Goal: Task Accomplishment & Management: Manage account settings

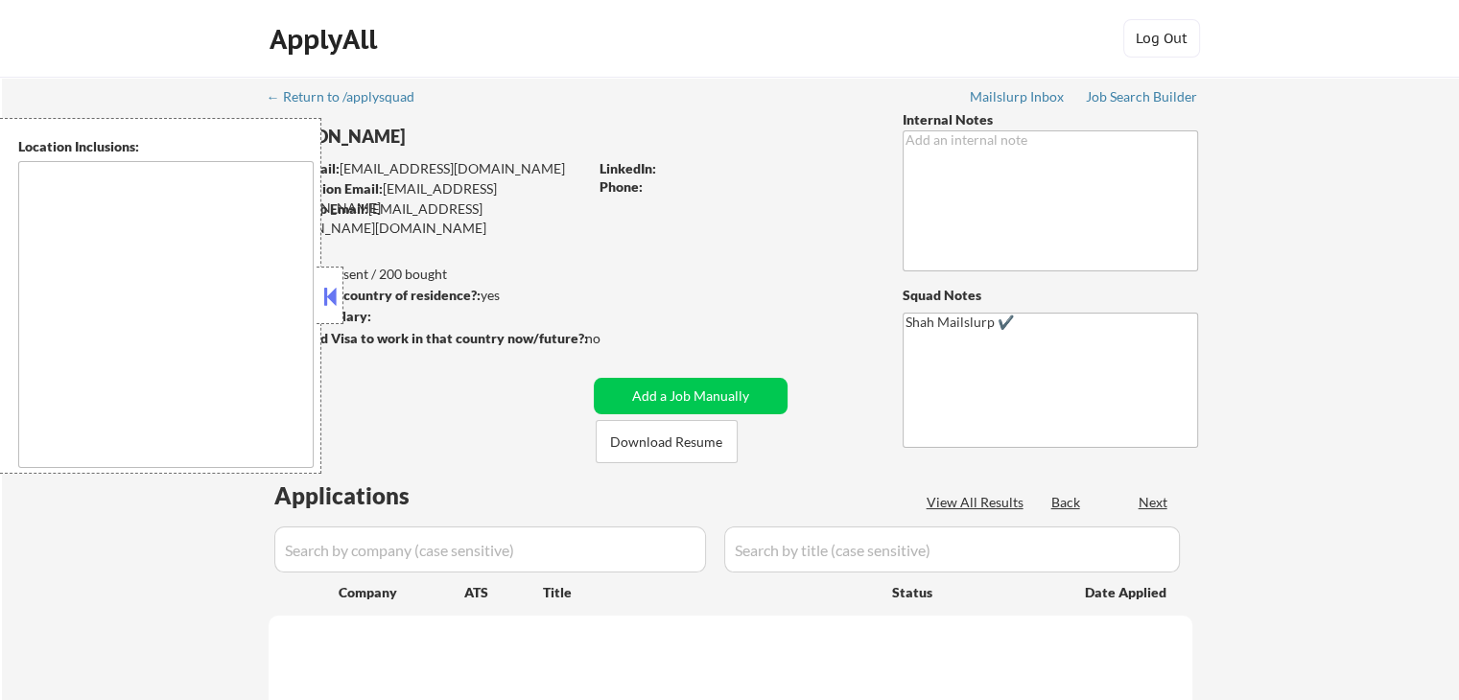
select select ""pending""
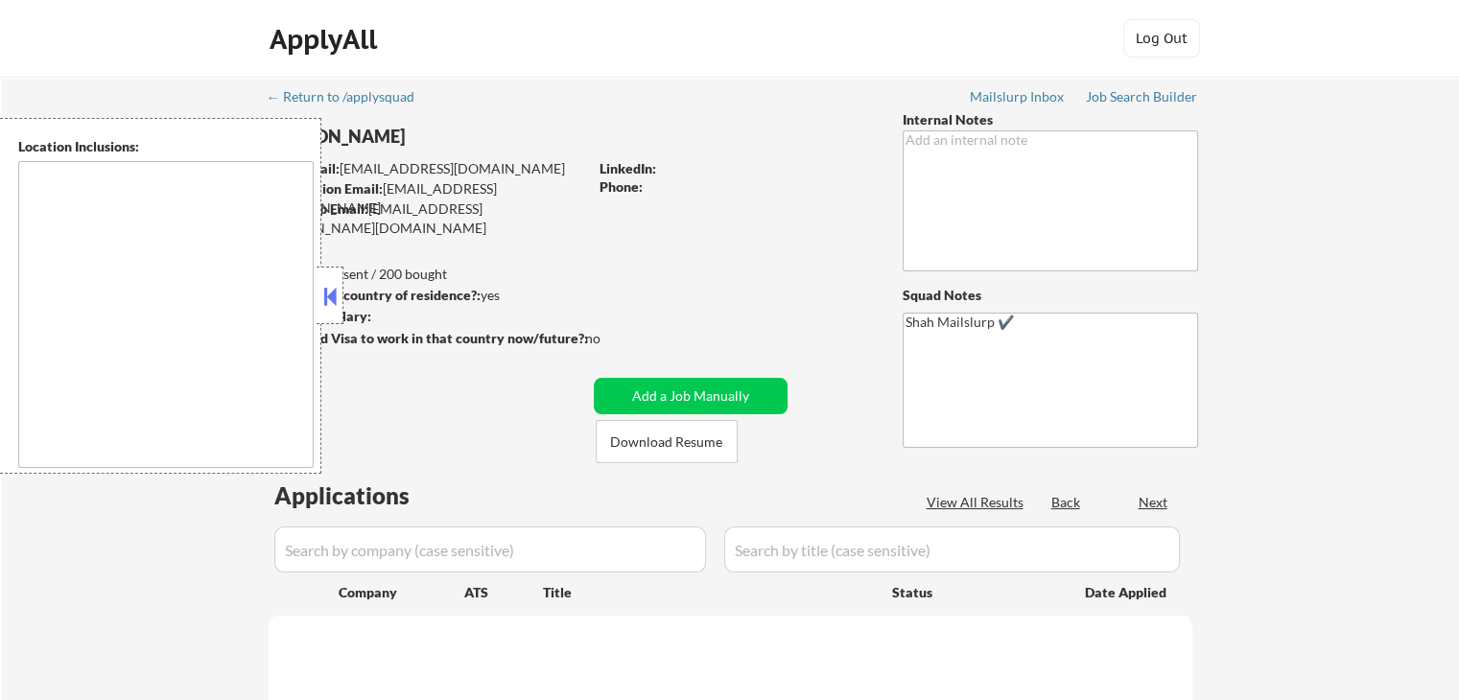
select select ""pending""
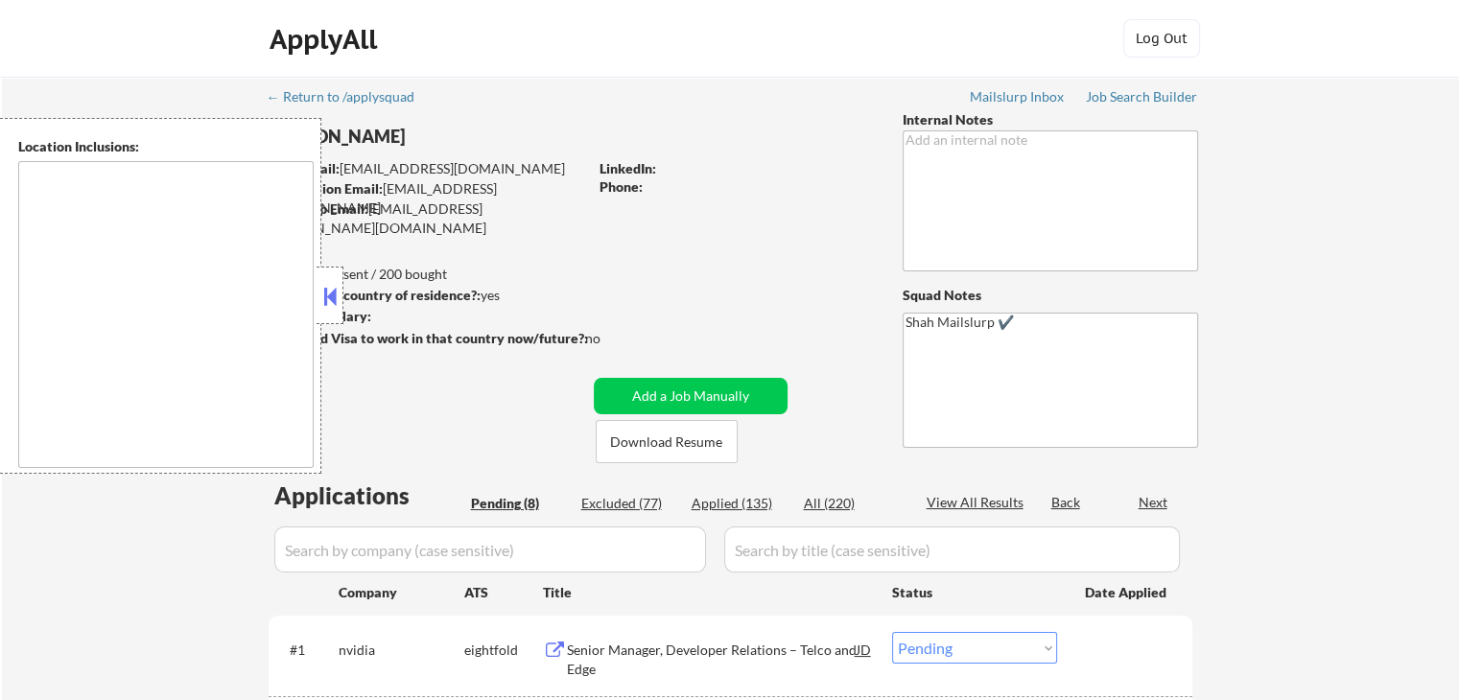
type textarea "[GEOGRAPHIC_DATA], [GEOGRAPHIC_DATA] [GEOGRAPHIC_DATA], [GEOGRAPHIC_DATA] [GEOG…"
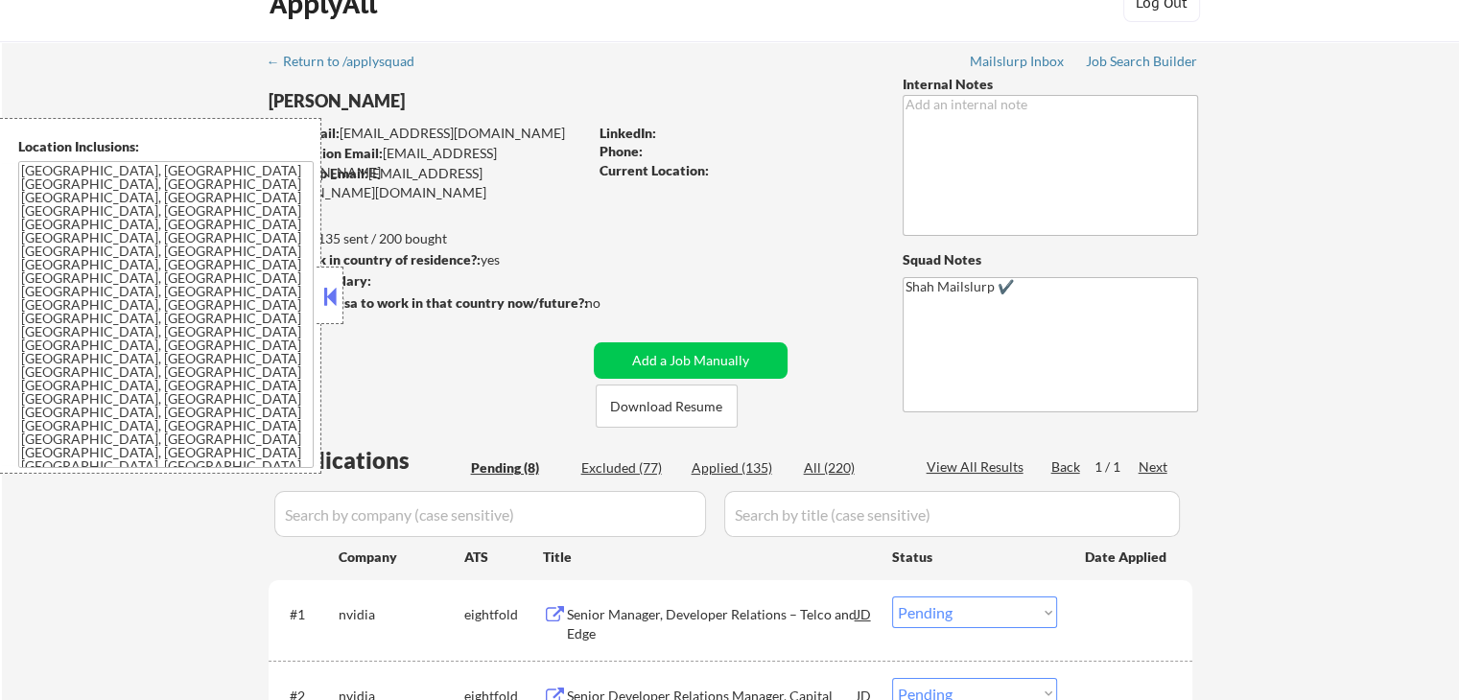
scroll to position [288, 0]
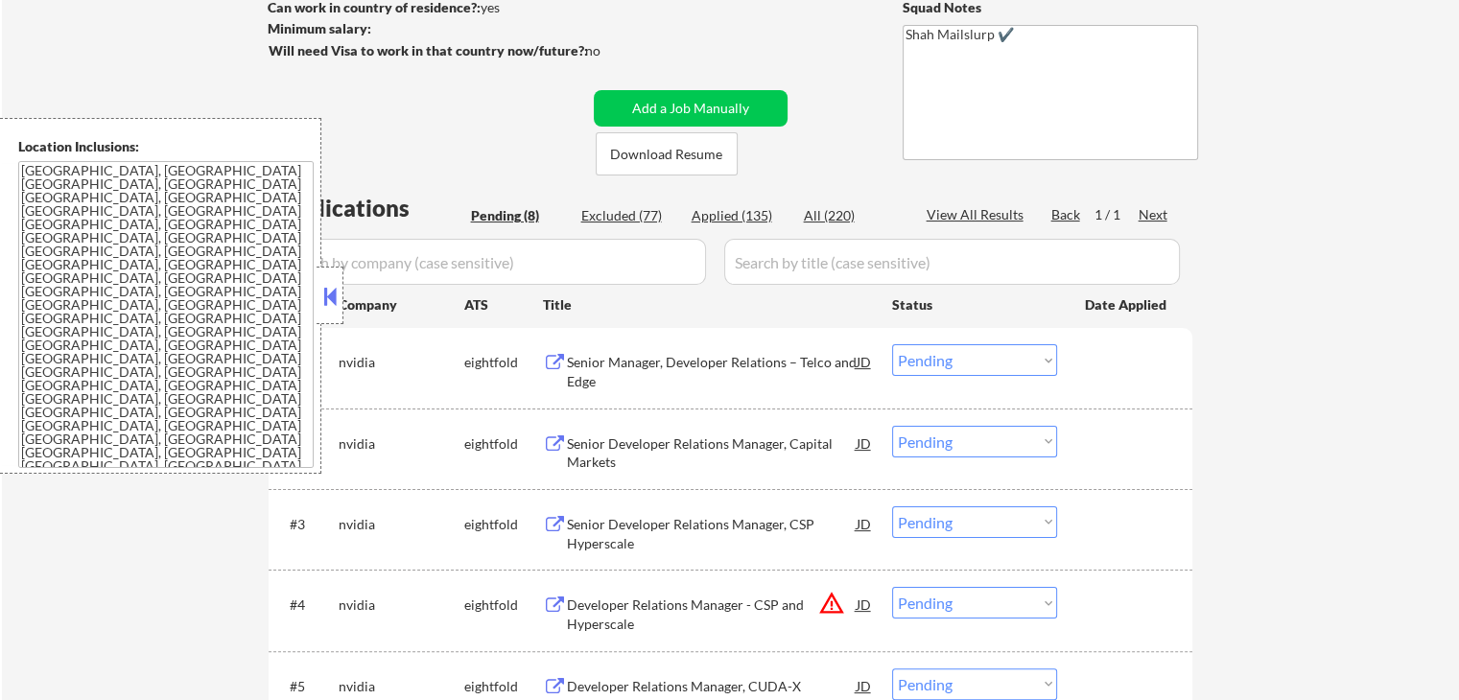
click at [597, 353] on div "Senior Manager, Developer Relations – Telco and Edge" at bounding box center [712, 371] width 290 height 37
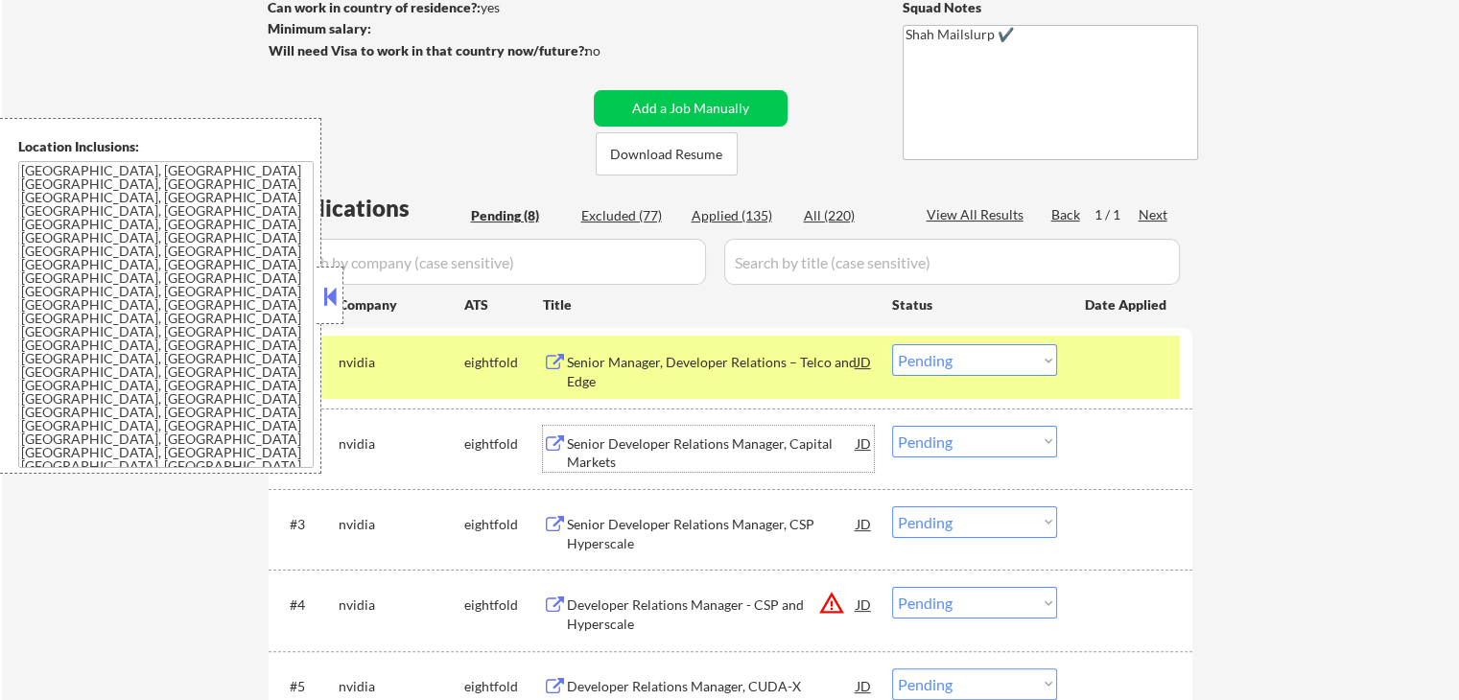
click at [604, 445] on div "Senior Developer Relations Manager, Capital Markets" at bounding box center [712, 453] width 290 height 37
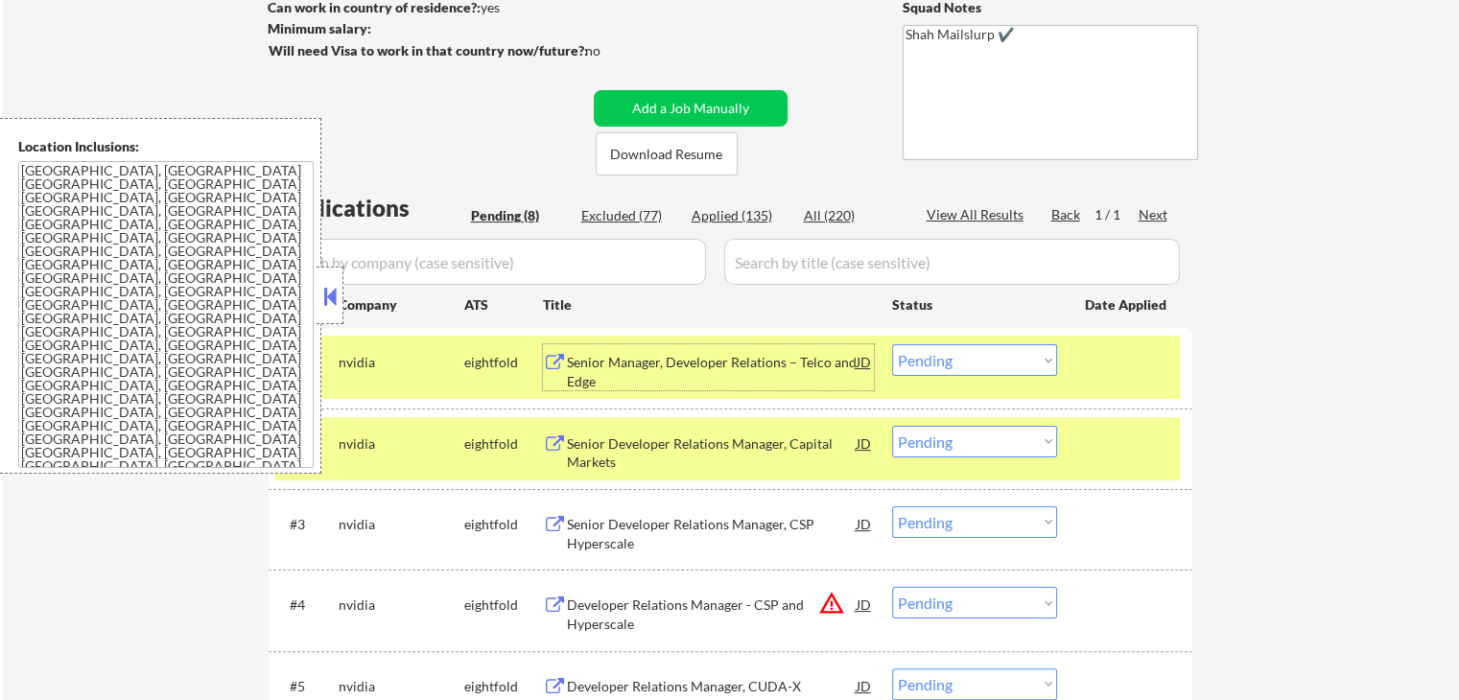
click at [685, 374] on div "Senior Manager, Developer Relations – Telco and Edge" at bounding box center [712, 371] width 290 height 37
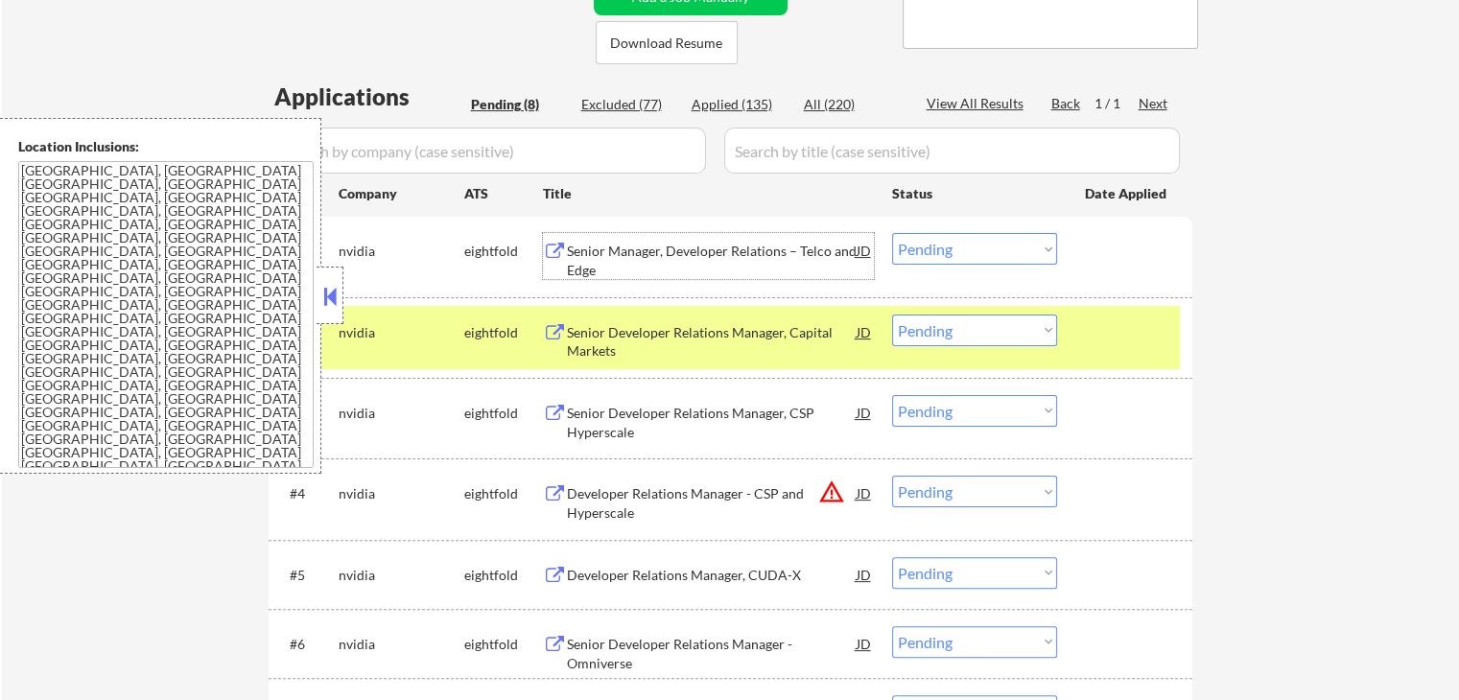
scroll to position [480, 0]
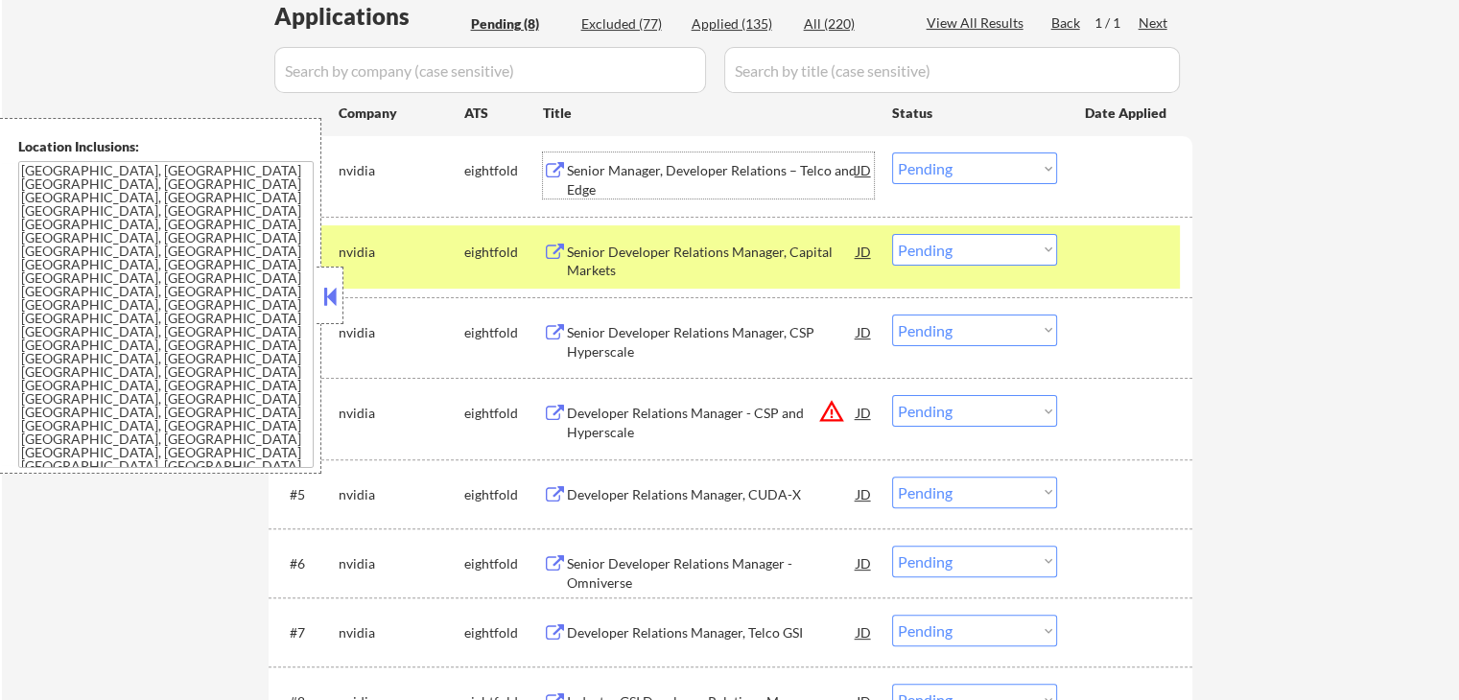
click at [728, 342] on div "Senior Developer Relations Manager, CSP Hyperscale" at bounding box center [712, 341] width 290 height 37
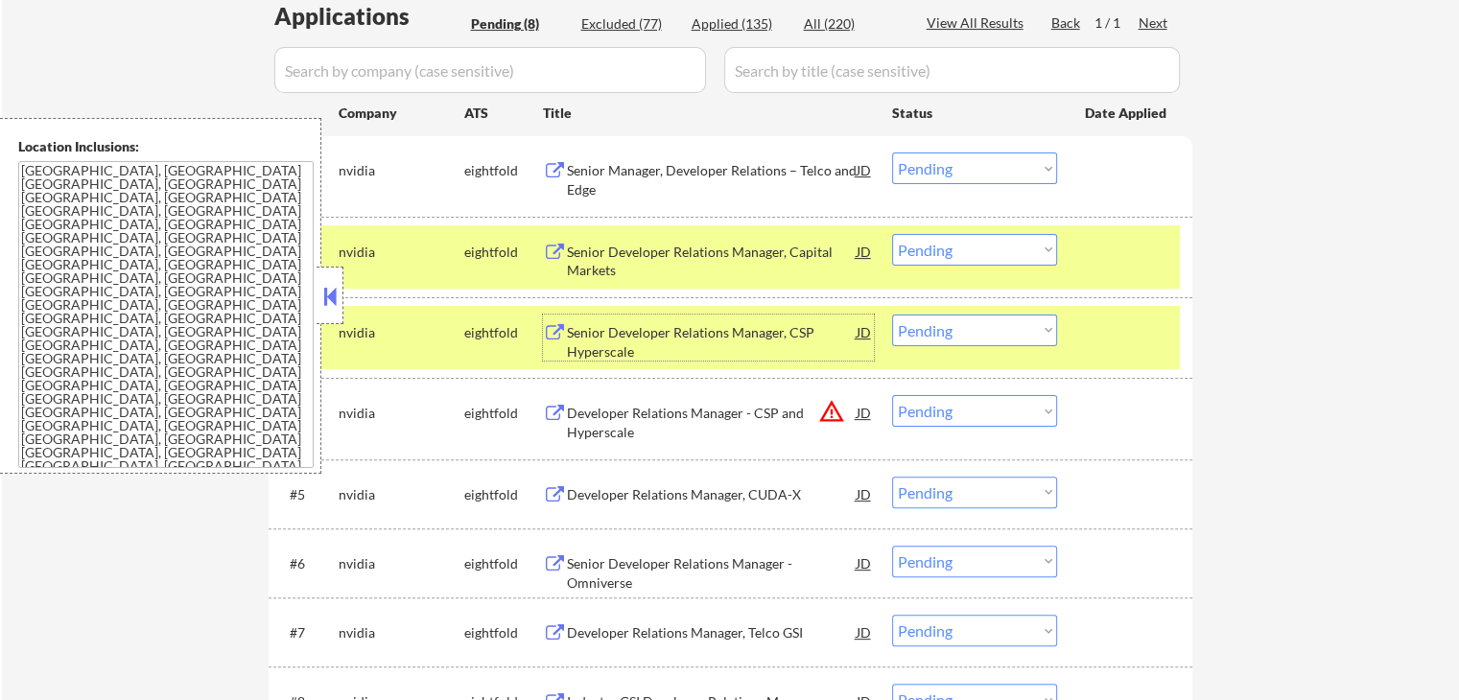
click at [613, 419] on div "Developer Relations Manager - CSP and Hyperscale" at bounding box center [712, 422] width 290 height 37
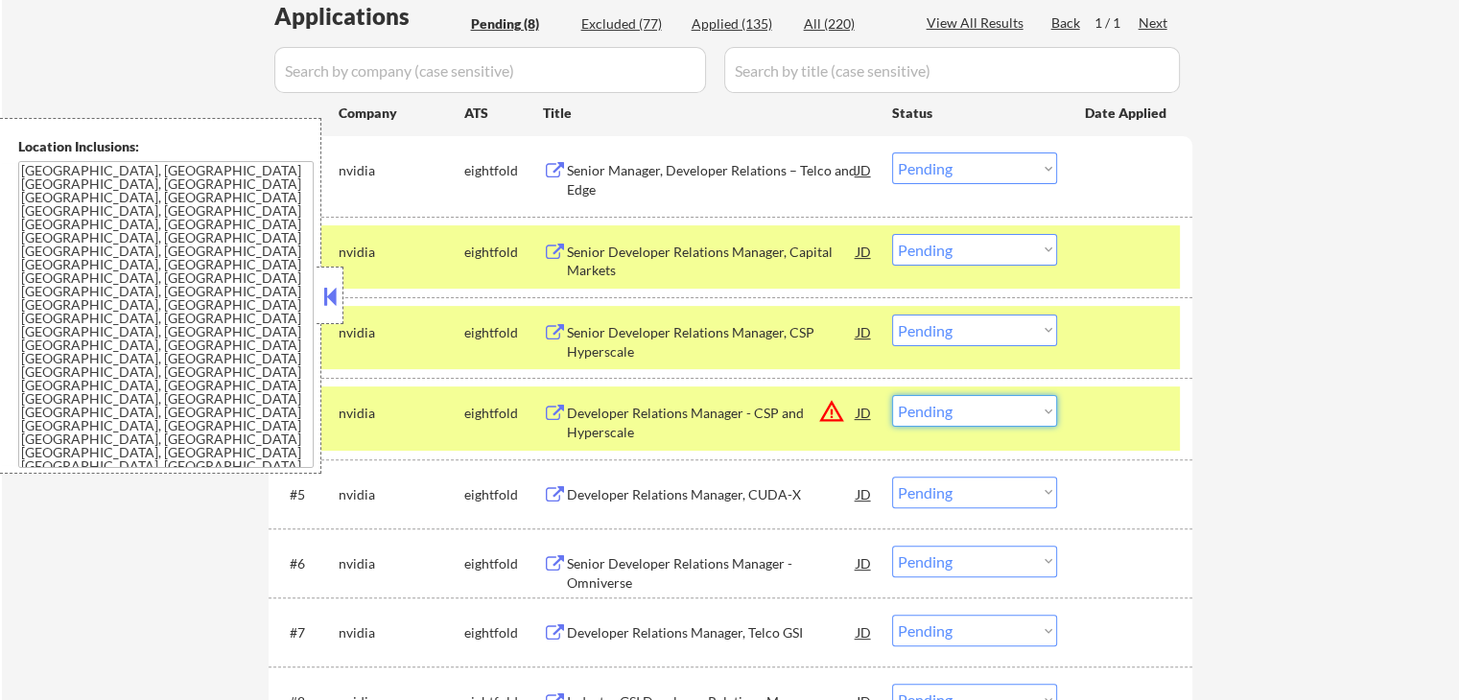
click at [960, 412] on select "Choose an option... Pending Applied Excluded (Questions) Excluded (Expired) Exc…" at bounding box center [974, 411] width 165 height 32
select select ""excluded__expired_""
click at [892, 395] on select "Choose an option... Pending Applied Excluded (Questions) Excluded (Expired) Exc…" at bounding box center [974, 411] width 165 height 32
click at [997, 339] on select "Choose an option... Pending Applied Excluded (Questions) Excluded (Expired) Exc…" at bounding box center [974, 331] width 165 height 32
select select ""excluded__expired_""
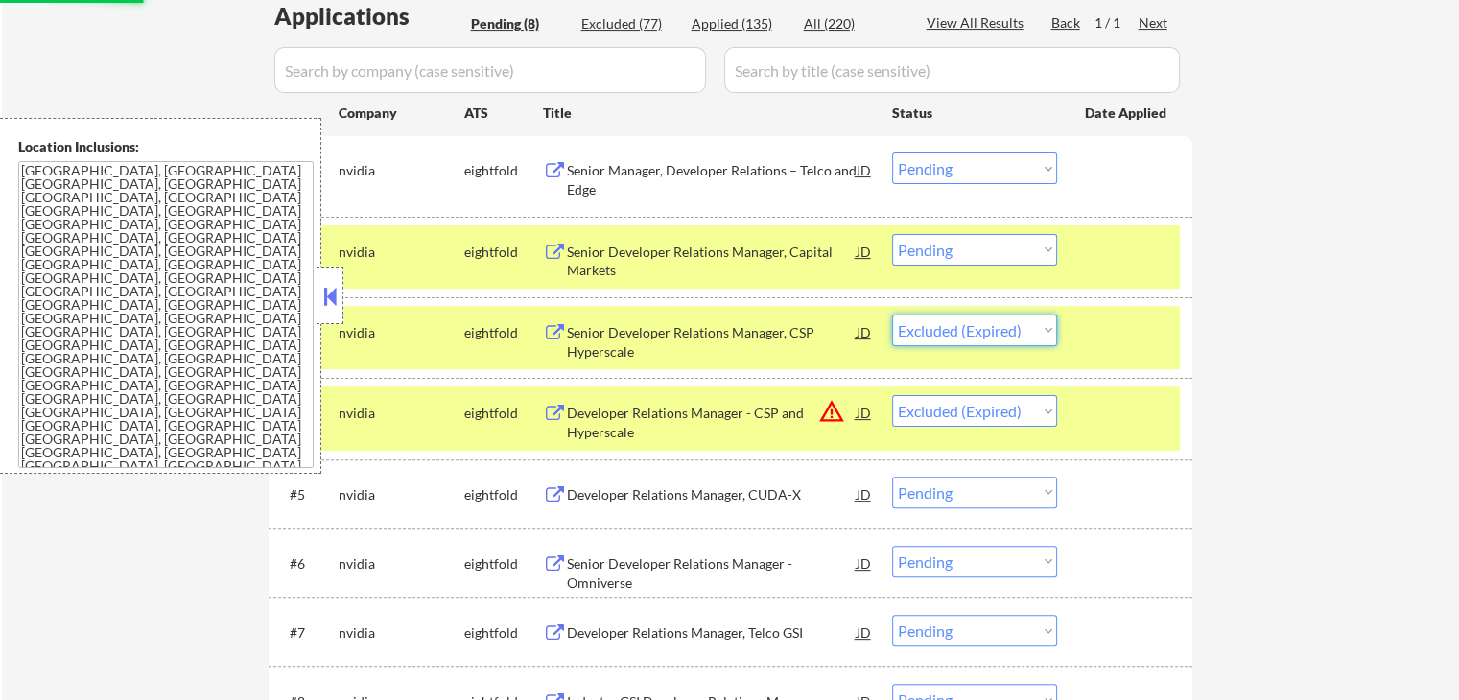
click at [892, 315] on select "Choose an option... Pending Applied Excluded (Questions) Excluded (Expired) Exc…" at bounding box center [974, 331] width 165 height 32
click at [974, 242] on select "Choose an option... Pending Applied Excluded (Questions) Excluded (Expired) Exc…" at bounding box center [974, 250] width 165 height 32
select select ""pending""
select select ""excluded__expired_""
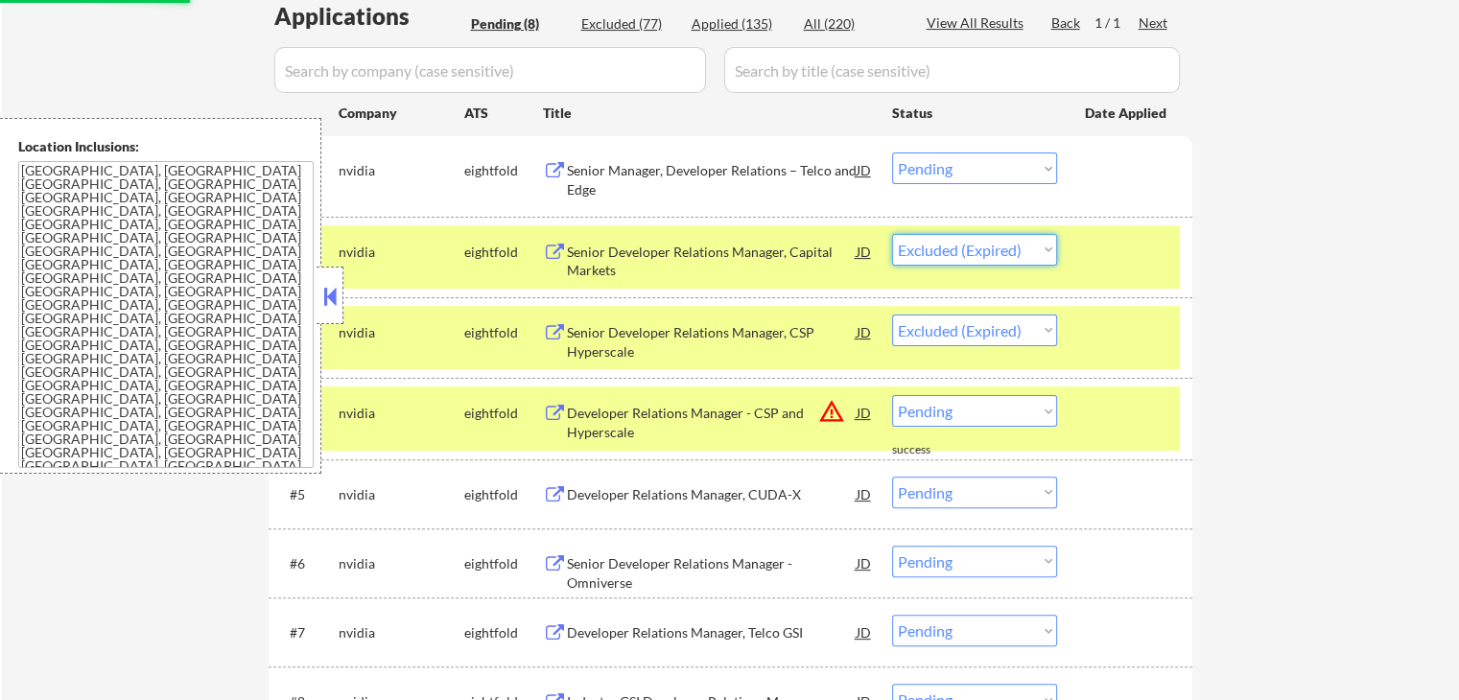
click at [892, 234] on select "Choose an option... Pending Applied Excluded (Questions) Excluded (Expired) Exc…" at bounding box center [974, 250] width 165 height 32
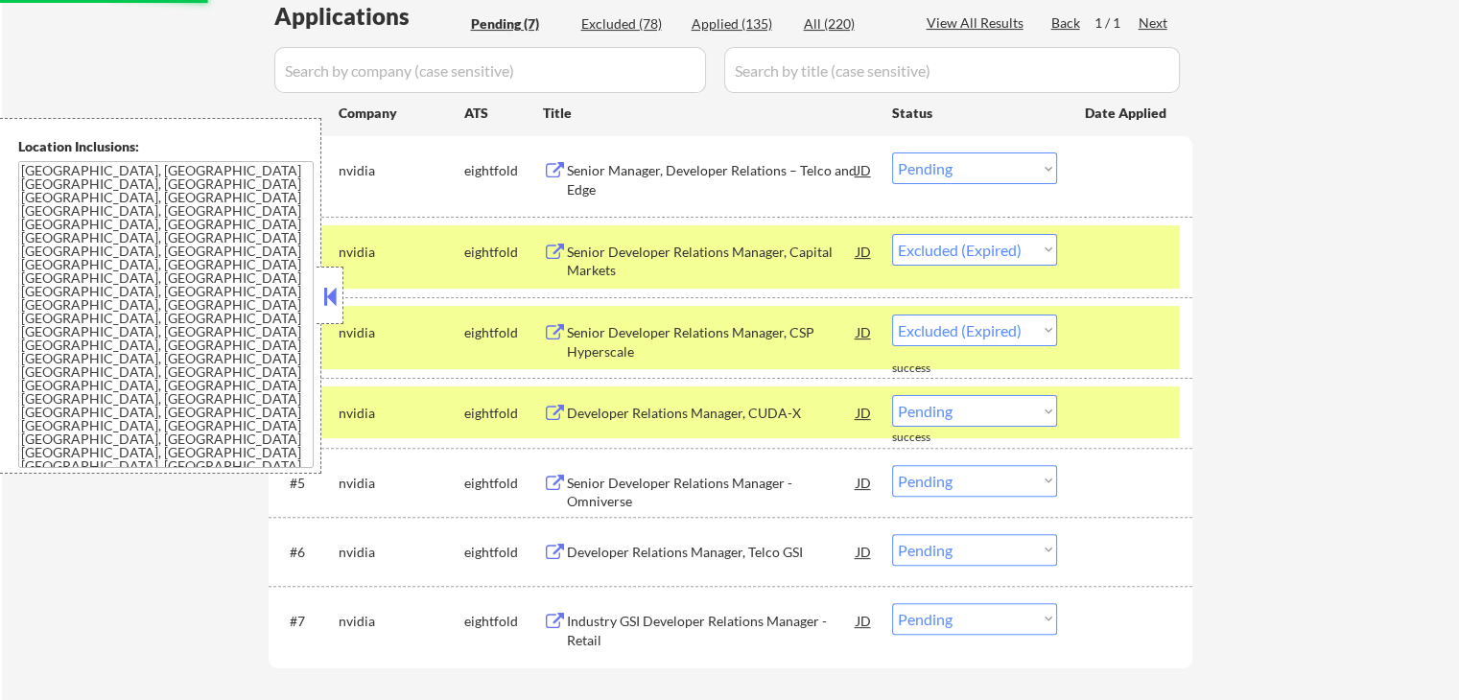
click at [959, 163] on select "Choose an option... Pending Applied Excluded (Questions) Excluded (Expired) Exc…" at bounding box center [974, 169] width 165 height 32
select select ""excluded__expired_""
click at [892, 153] on select "Choose an option... Pending Applied Excluded (Questions) Excluded (Expired) Exc…" at bounding box center [974, 169] width 165 height 32
select select ""pending""
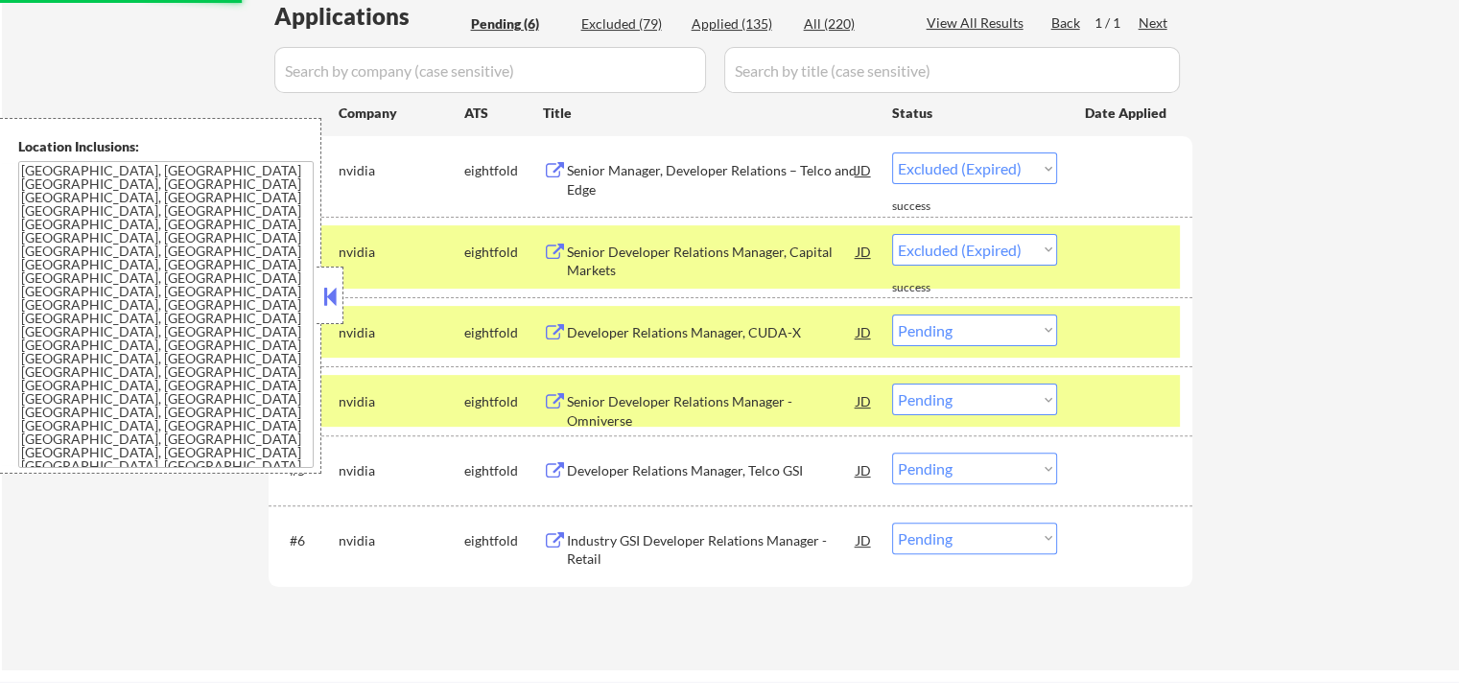
select select ""pending""
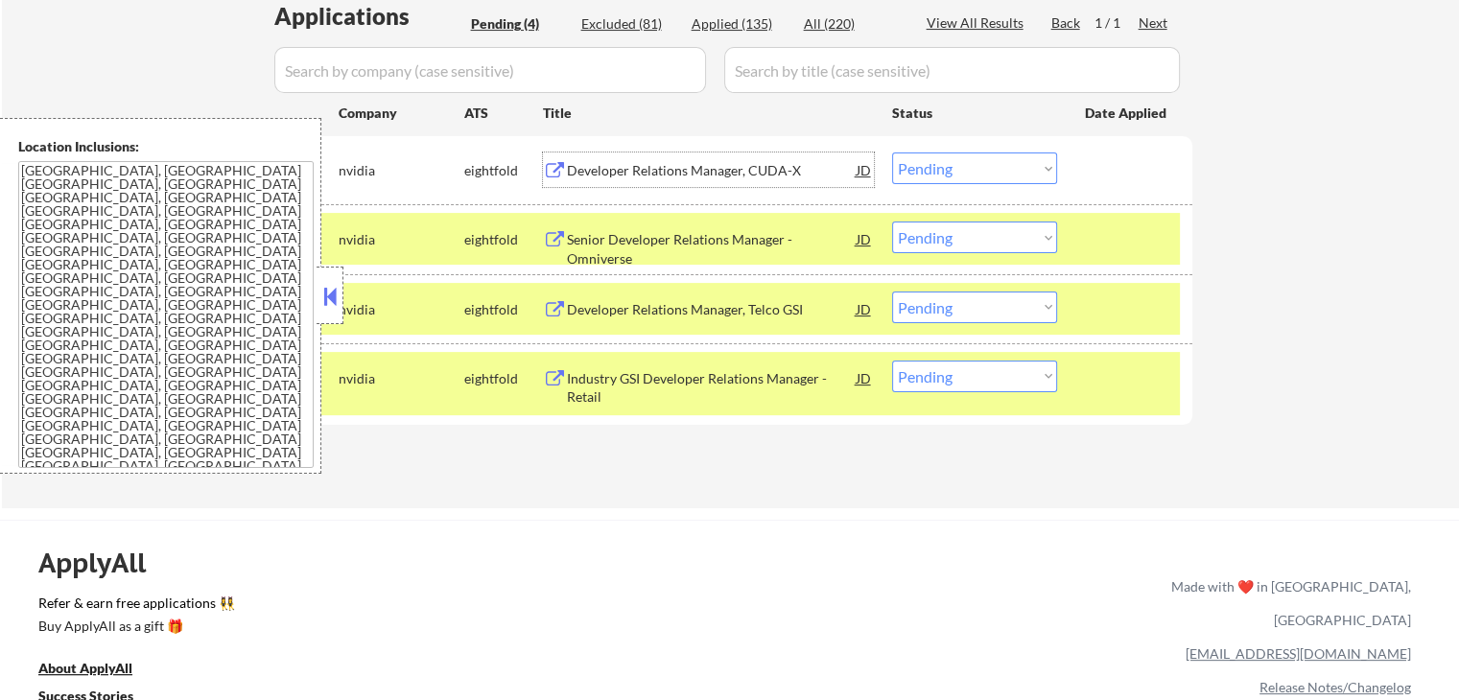
click at [771, 158] on div "Developer Relations Manager, CUDA-X" at bounding box center [712, 170] width 290 height 35
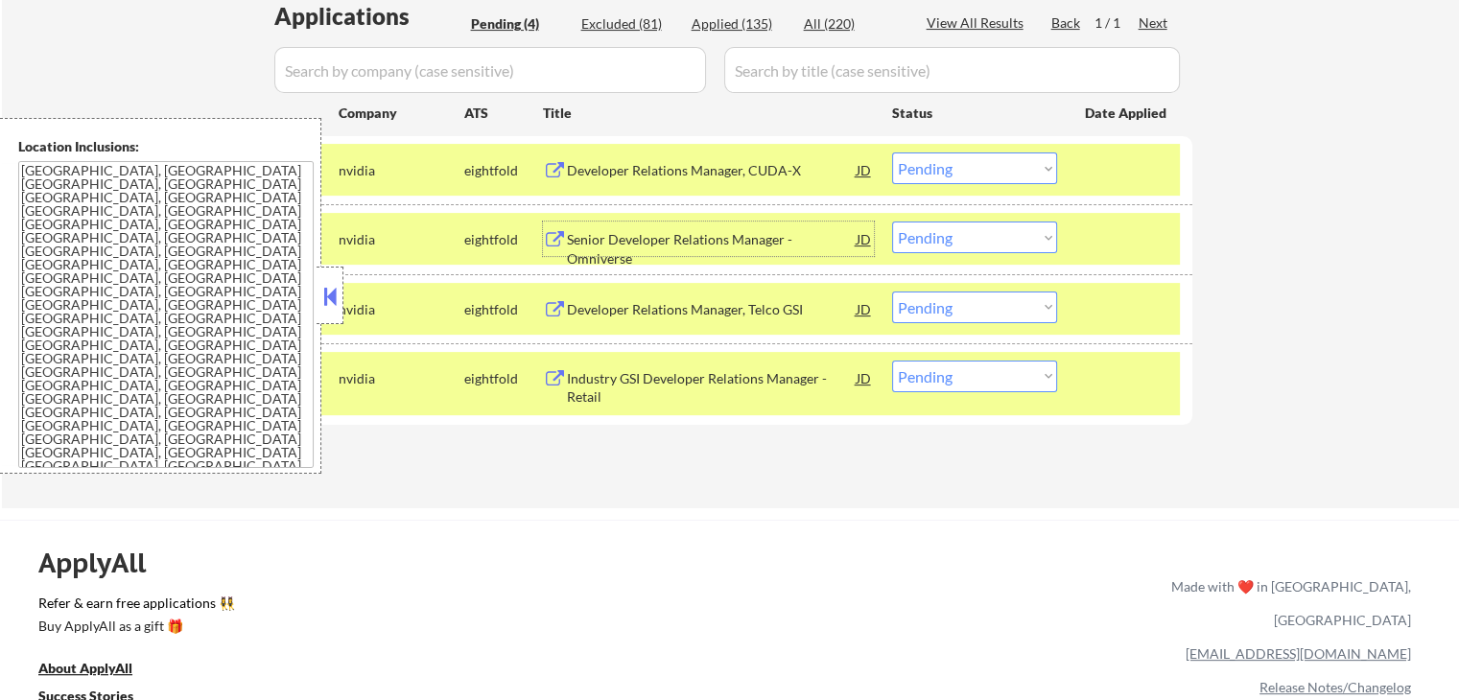
click at [657, 246] on div "Senior Developer Relations Manager - Omniverse" at bounding box center [712, 248] width 290 height 37
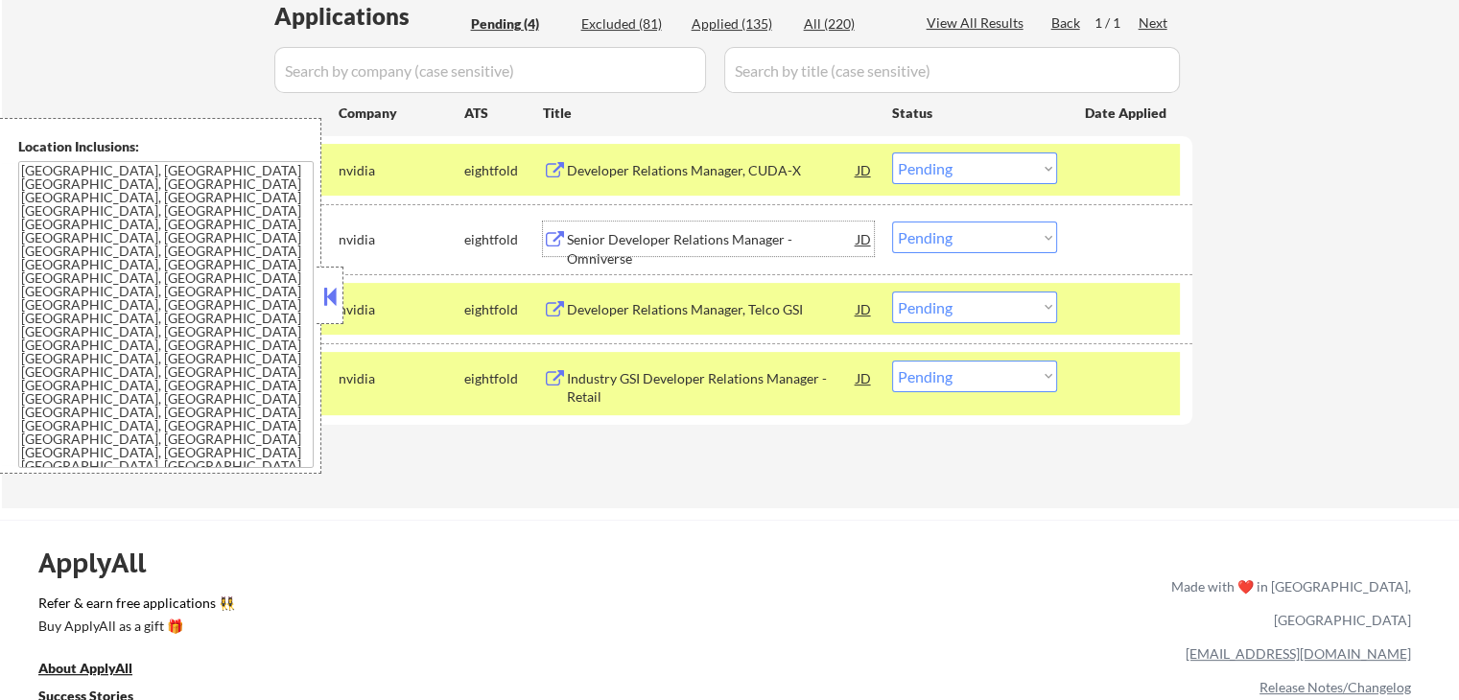
click at [641, 302] on div "Developer Relations Manager, Telco GSI" at bounding box center [712, 309] width 290 height 19
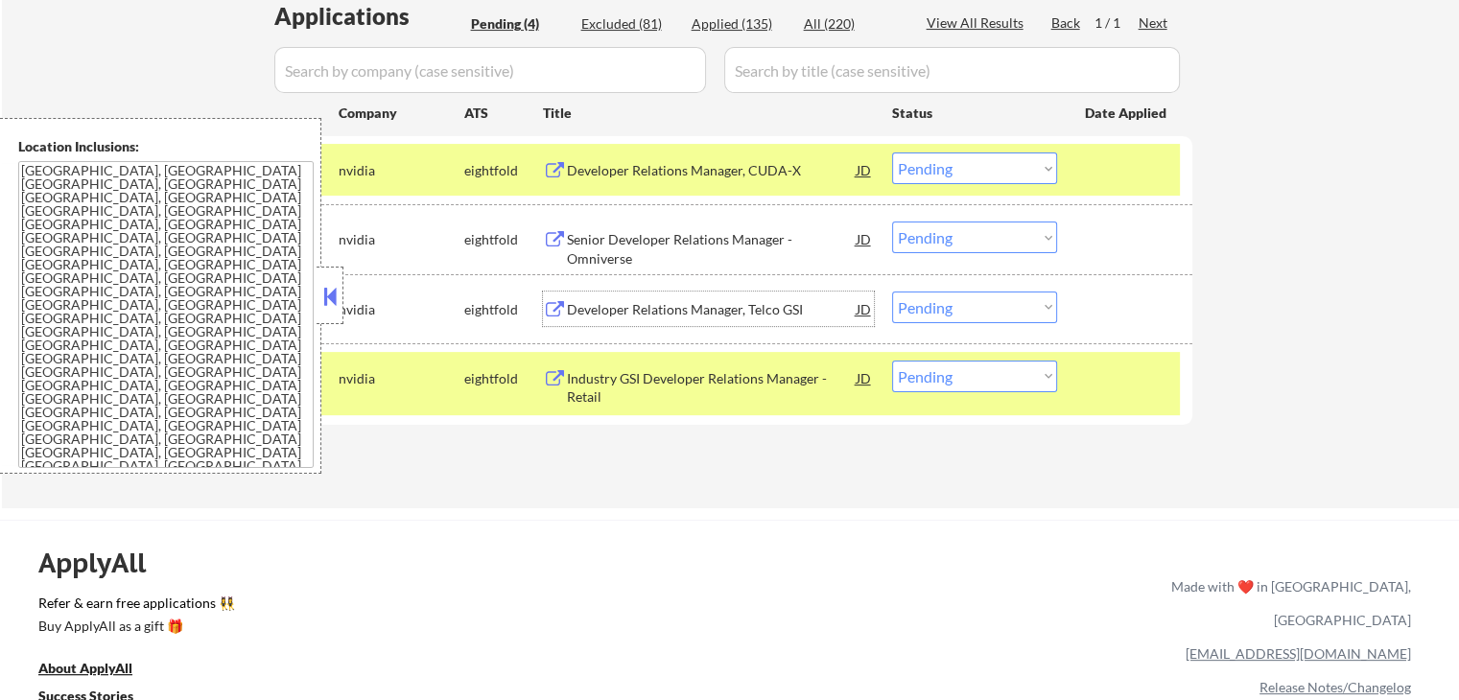
click at [755, 373] on div "Industry GSI Developer Relations Manager - Retail" at bounding box center [712, 387] width 290 height 37
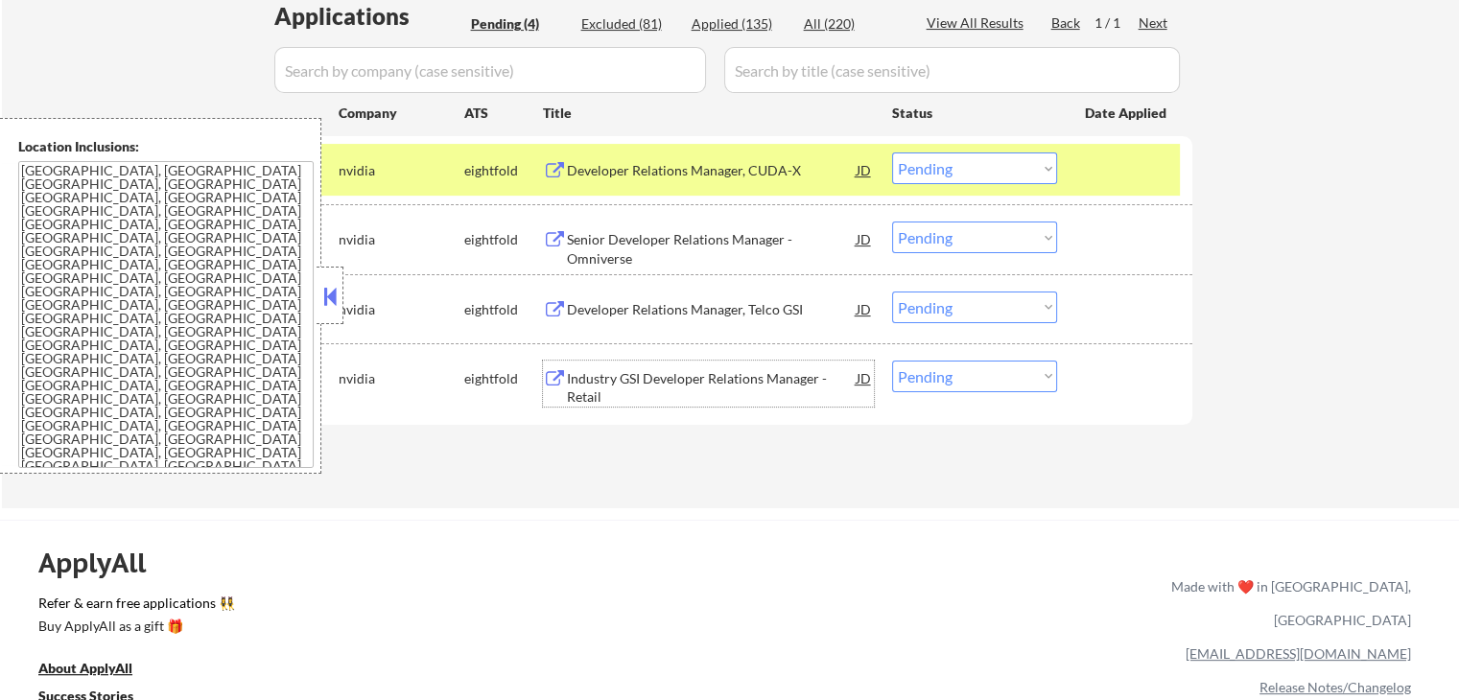
click at [1089, 178] on div at bounding box center [1127, 170] width 84 height 35
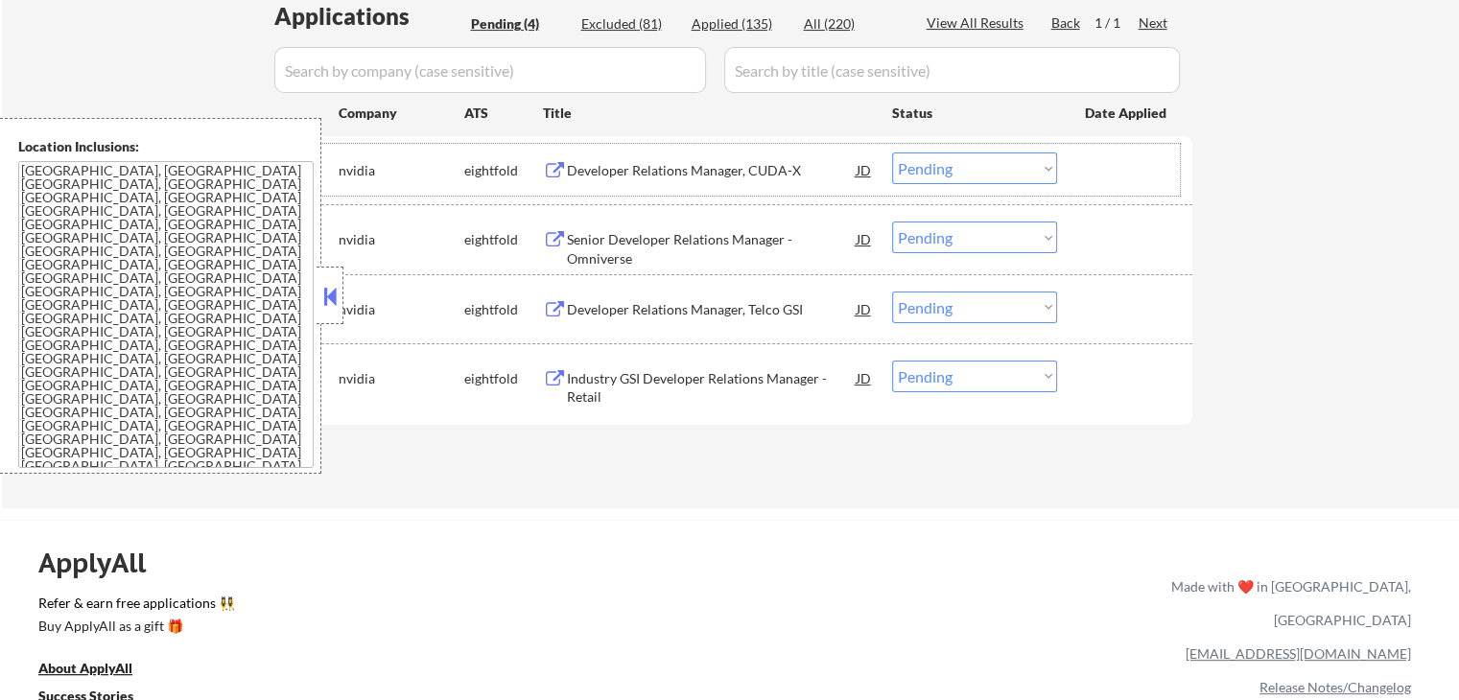
click at [994, 385] on select "Choose an option... Pending Applied Excluded (Questions) Excluded (Expired) Exc…" at bounding box center [974, 377] width 165 height 32
select select ""excluded__expired_""
click at [892, 361] on select "Choose an option... Pending Applied Excluded (Questions) Excluded (Expired) Exc…" at bounding box center [974, 377] width 165 height 32
click at [969, 313] on select "Choose an option... Pending Applied Excluded (Questions) Excluded (Expired) Exc…" at bounding box center [974, 308] width 165 height 32
select select ""excluded__location_""
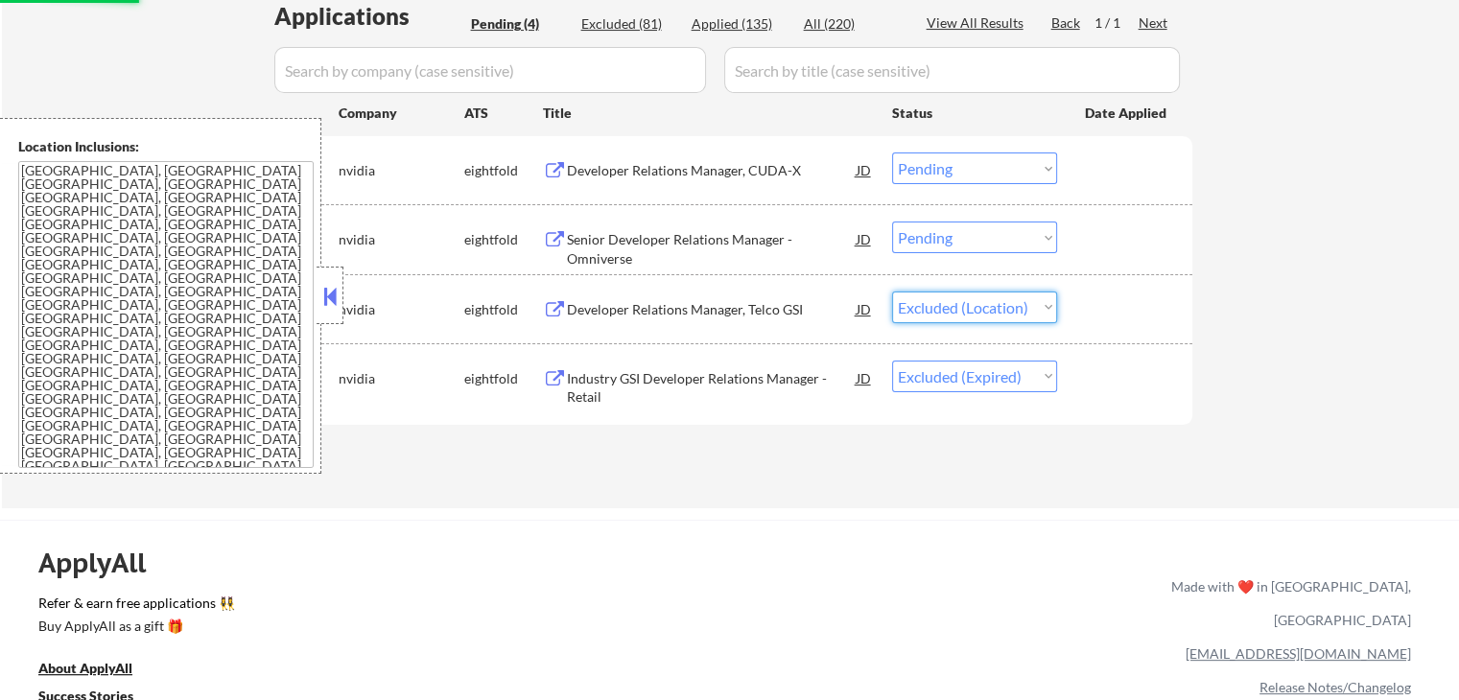
click at [892, 292] on select "Choose an option... Pending Applied Excluded (Questions) Excluded (Expired) Exc…" at bounding box center [974, 308] width 165 height 32
click at [967, 245] on select "Choose an option... Pending Applied Excluded (Questions) Excluded (Expired) Exc…" at bounding box center [974, 238] width 165 height 32
select select ""excluded__expired_""
click at [892, 222] on select "Choose an option... Pending Applied Excluded (Questions) Excluded (Expired) Exc…" at bounding box center [974, 238] width 165 height 32
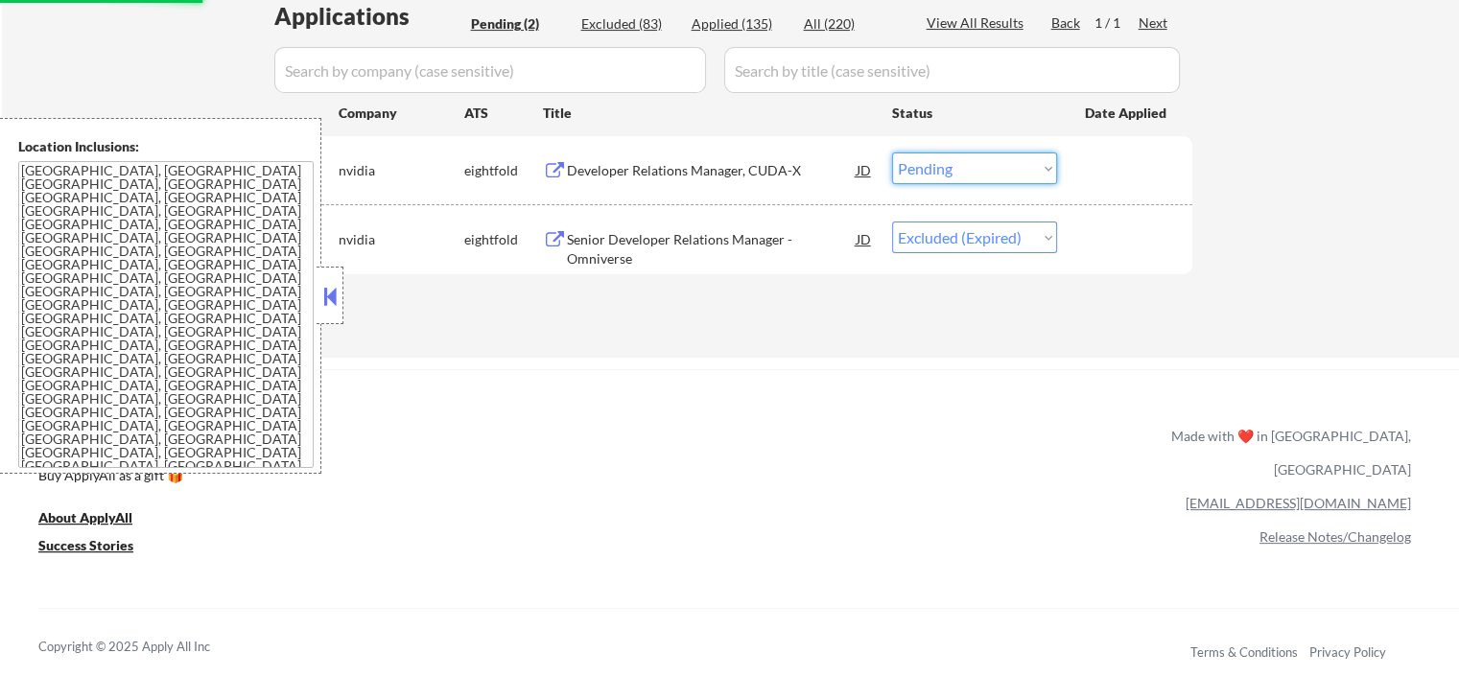
click at [981, 174] on select "Choose an option... Pending Applied Excluded (Questions) Excluded (Expired) Exc…" at bounding box center [974, 169] width 165 height 32
select select ""excluded__expired_""
click at [892, 153] on select "Choose an option... Pending Applied Excluded (Questions) Excluded (Expired) Exc…" at bounding box center [974, 169] width 165 height 32
